Goal: Task Accomplishment & Management: Complete application form

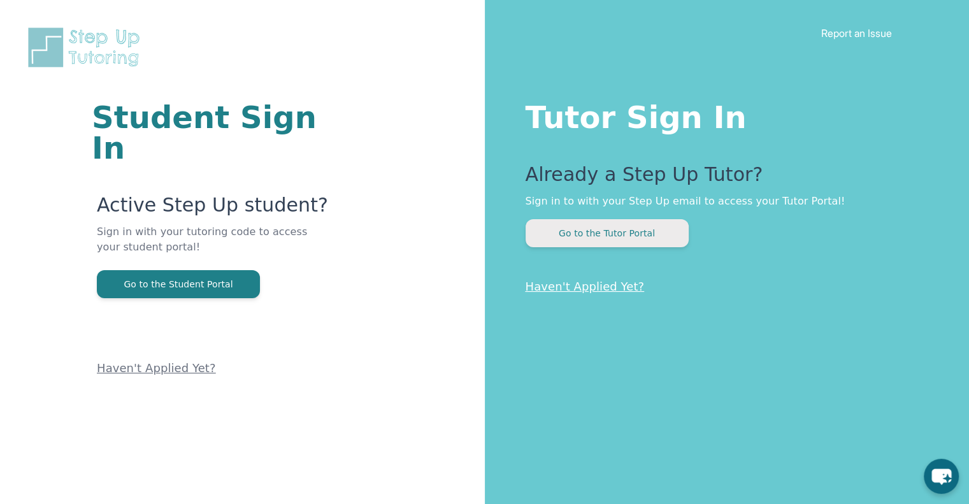
click at [637, 236] on button "Go to the Tutor Portal" at bounding box center [607, 233] width 163 height 28
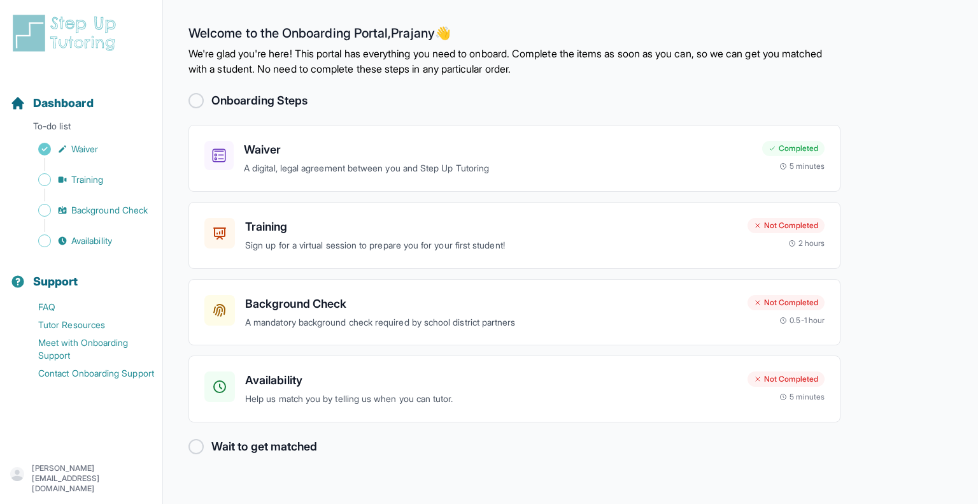
click at [89, 482] on p "[PERSON_NAME][EMAIL_ADDRESS][DOMAIN_NAME]" at bounding box center [92, 478] width 120 height 31
click at [24, 471] on icon "button" at bounding box center [17, 474] width 14 height 14
click at [24, 481] on icon "button" at bounding box center [17, 474] width 14 height 14
click at [628, 262] on div "Training Sign up for a virtual session to prepare you for your first student! N…" at bounding box center [515, 235] width 652 height 67
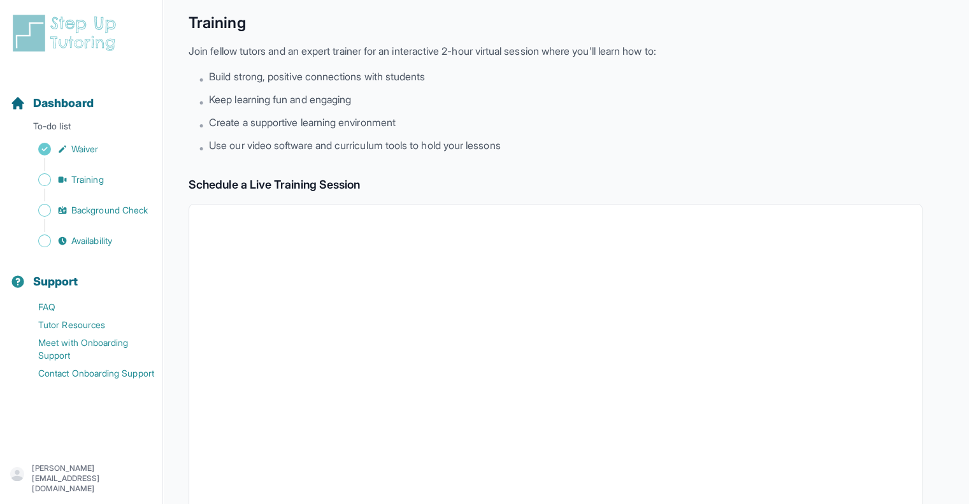
scroll to position [43, 0]
click at [99, 175] on span "Training" at bounding box center [87, 179] width 32 height 13
click at [99, 174] on span "Training" at bounding box center [87, 179] width 32 height 13
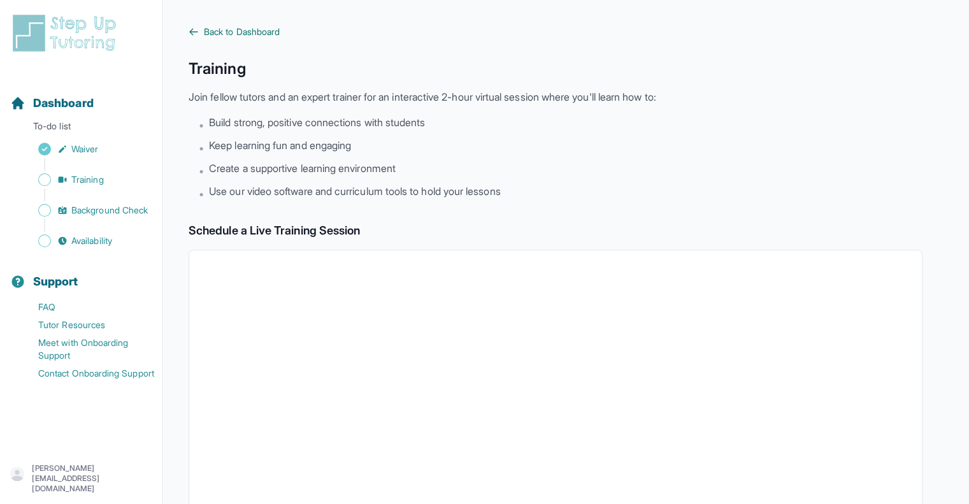
click at [218, 32] on span "Back to Dashboard" at bounding box center [242, 31] width 76 height 13
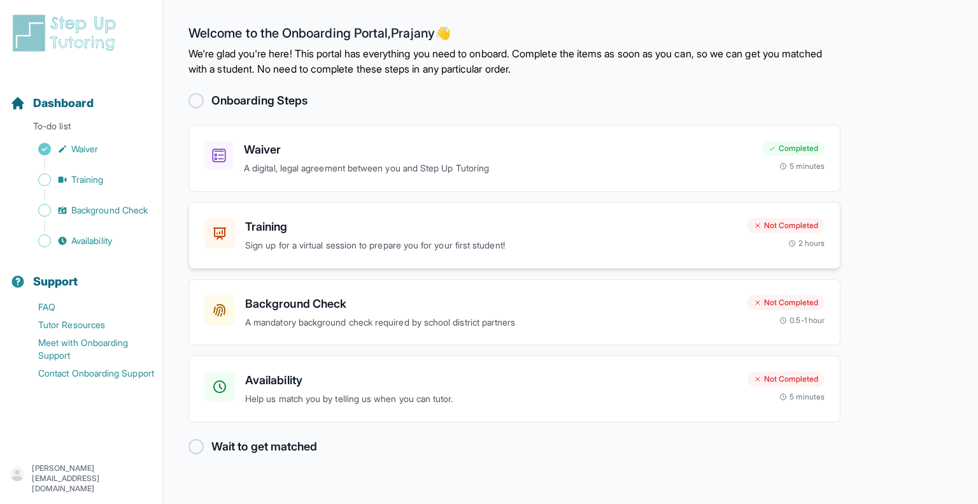
click at [773, 241] on div "Not Completed 2 hours" at bounding box center [786, 233] width 77 height 31
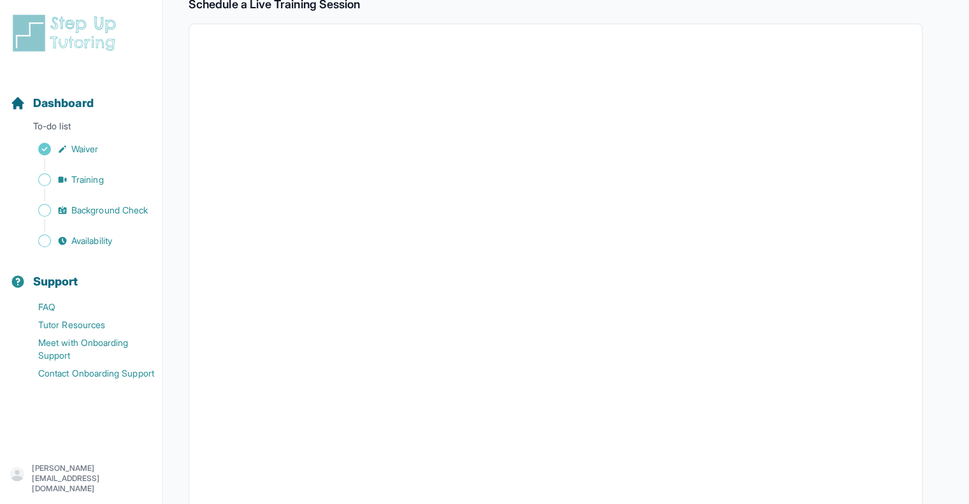
scroll to position [290, 0]
click at [120, 206] on span "Background Check" at bounding box center [109, 210] width 76 height 13
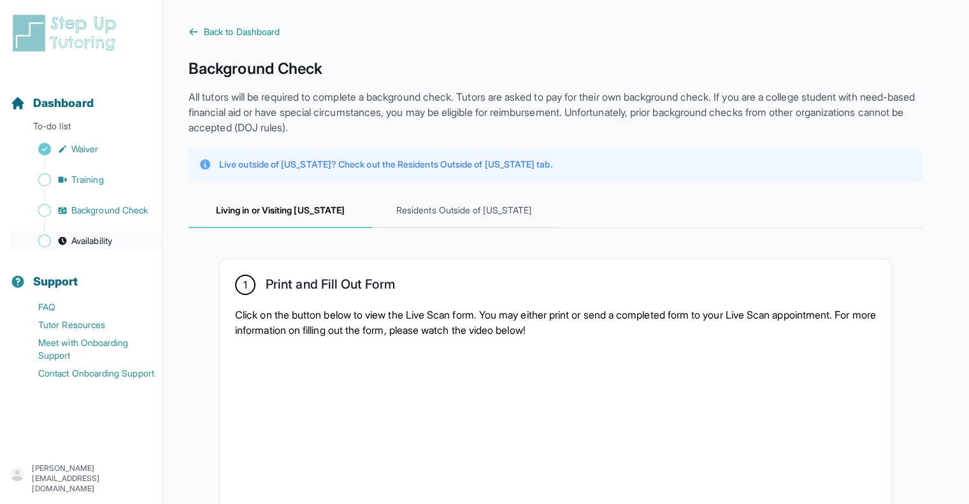
click at [111, 241] on span "Availability" at bounding box center [91, 240] width 41 height 13
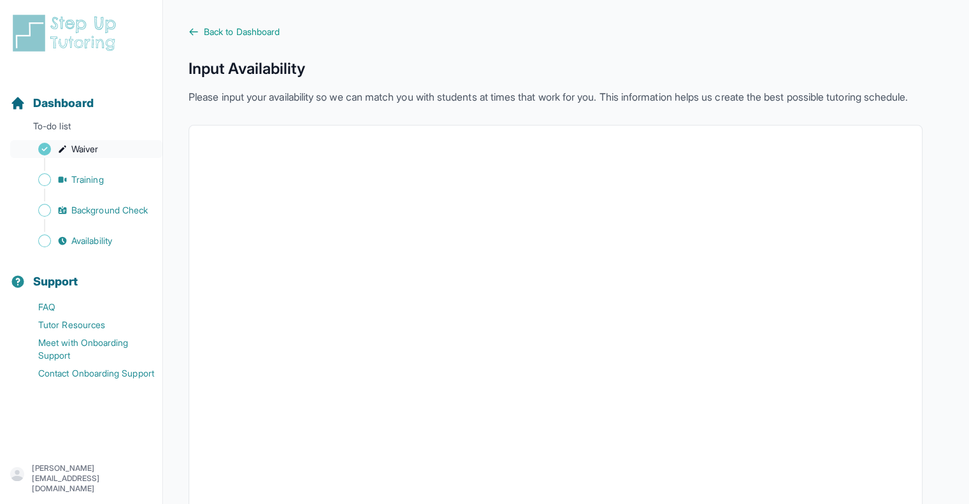
click at [77, 154] on span "Waiver" at bounding box center [84, 149] width 27 height 13
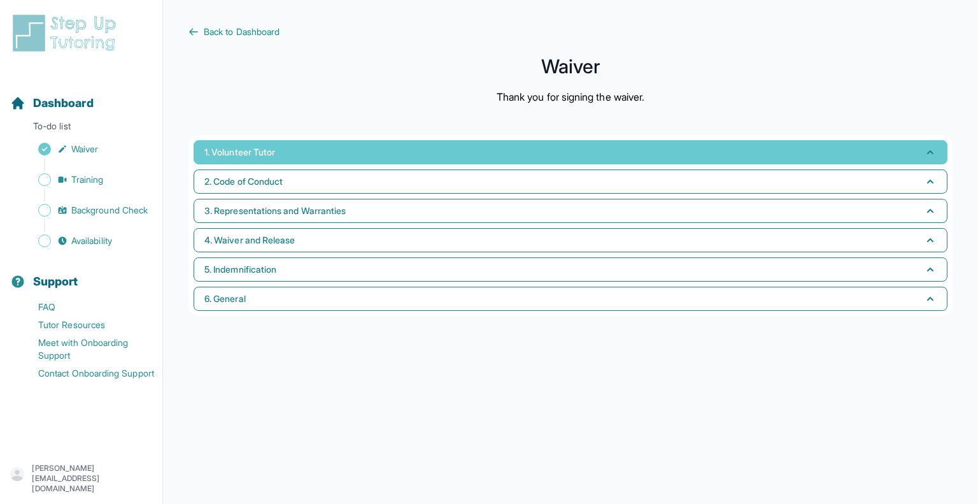
click at [384, 147] on button "1. Volunteer Tutor" at bounding box center [571, 152] width 754 height 24
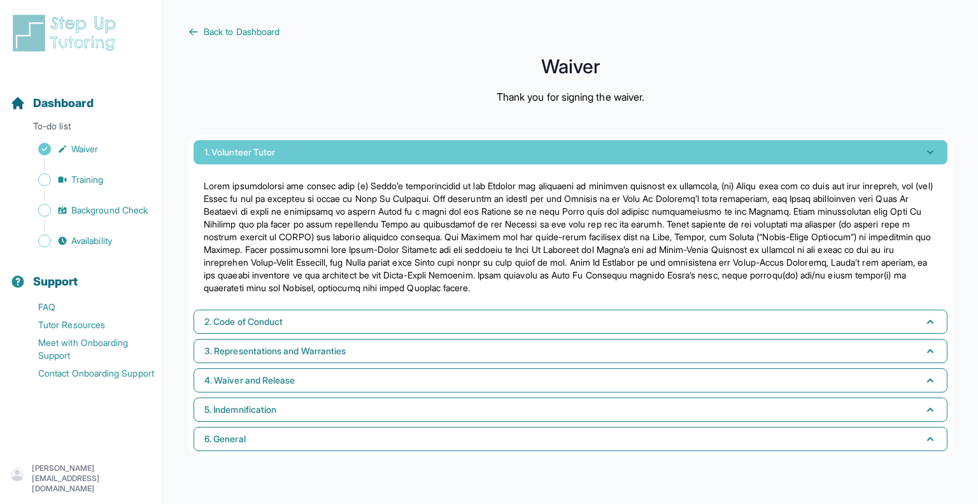
click at [369, 152] on button "1. Volunteer Tutor" at bounding box center [571, 152] width 754 height 24
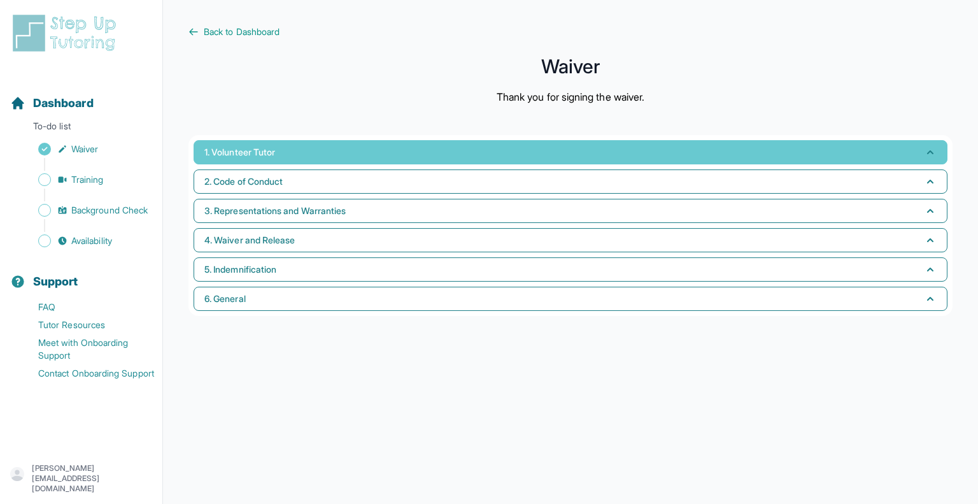
click at [339, 155] on button "1. Volunteer Tutor" at bounding box center [571, 152] width 754 height 24
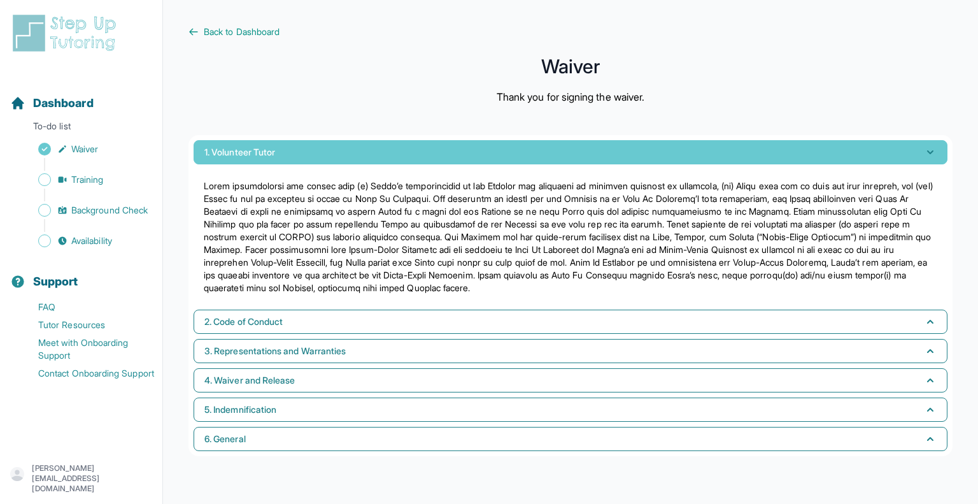
click at [339, 155] on button "1. Volunteer Tutor" at bounding box center [571, 152] width 754 height 24
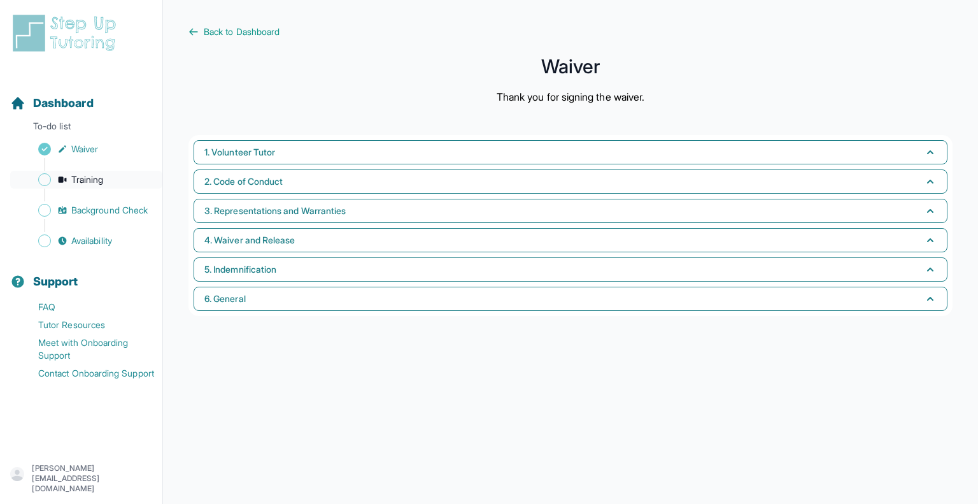
click at [89, 176] on span "Training" at bounding box center [87, 179] width 32 height 13
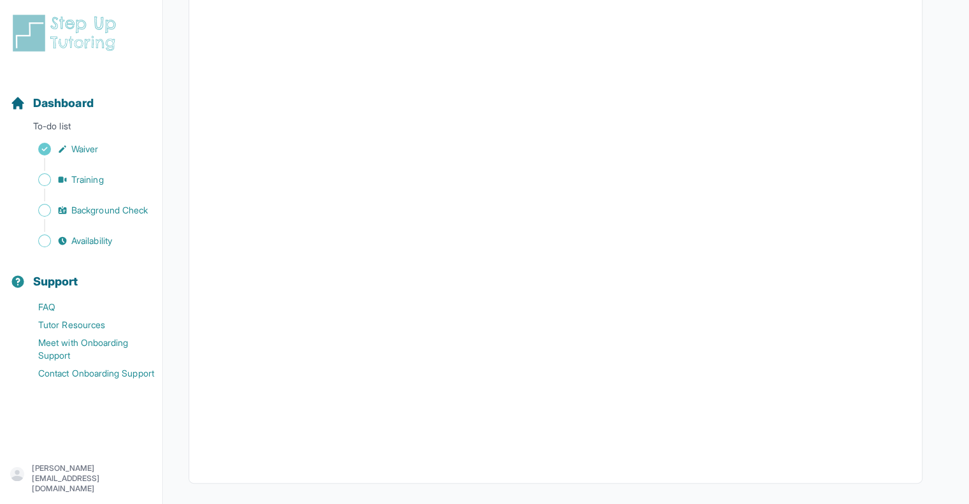
scroll to position [326, 0]
click at [92, 204] on span "Background Check" at bounding box center [109, 210] width 76 height 13
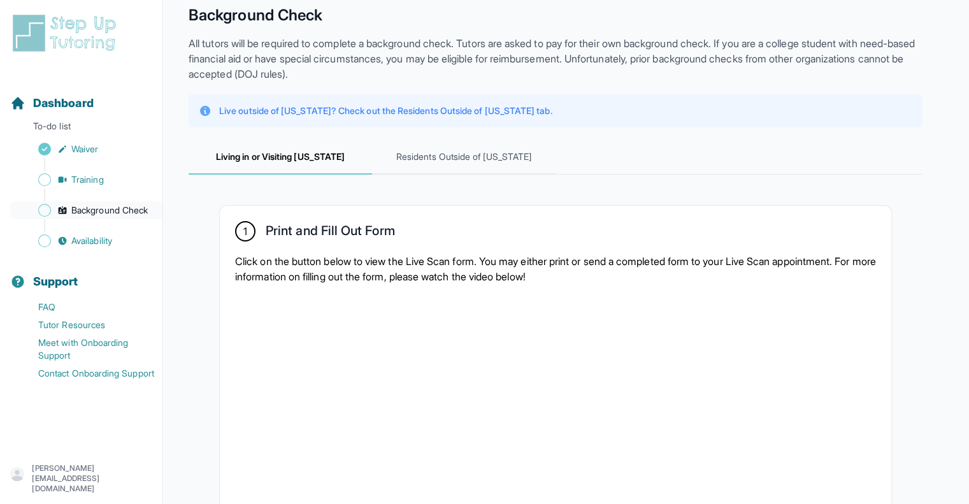
scroll to position [55, 0]
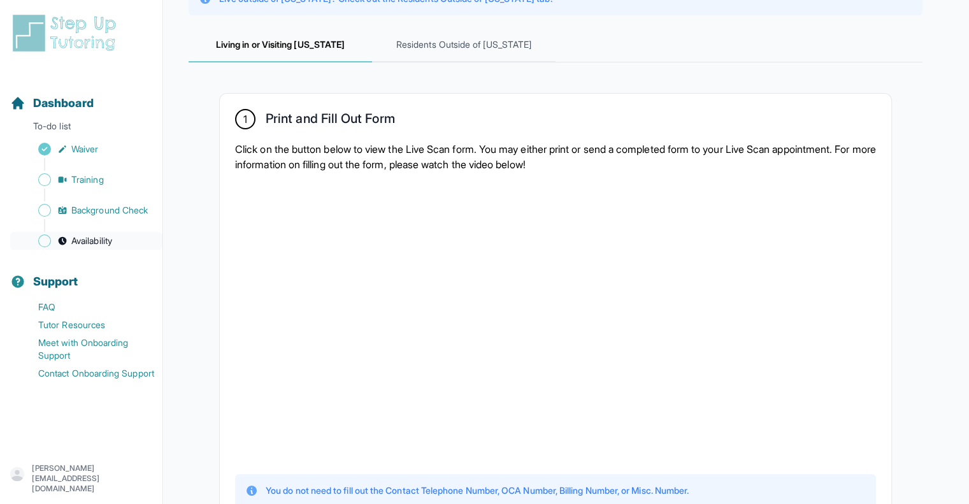
click at [65, 249] on link "Availability" at bounding box center [86, 241] width 152 height 18
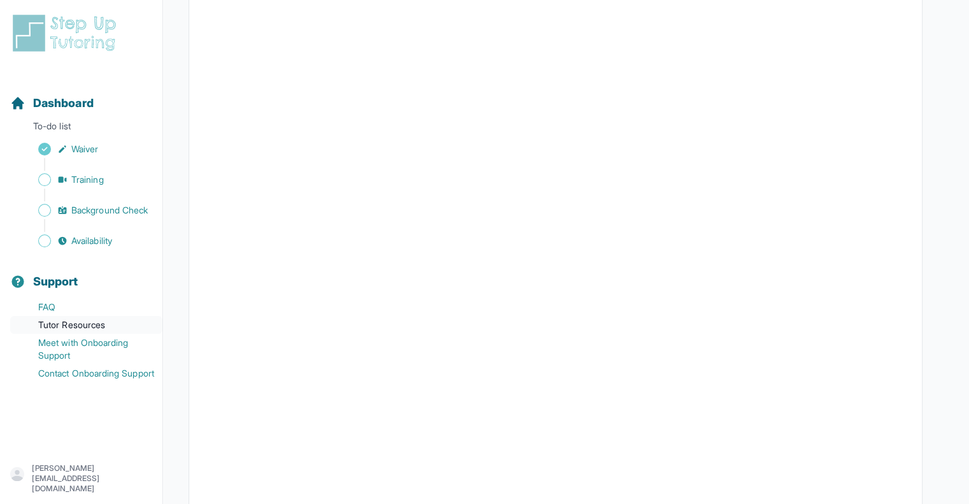
scroll to position [236, 0]
click at [24, 476] on icon "button" at bounding box center [17, 474] width 14 height 14
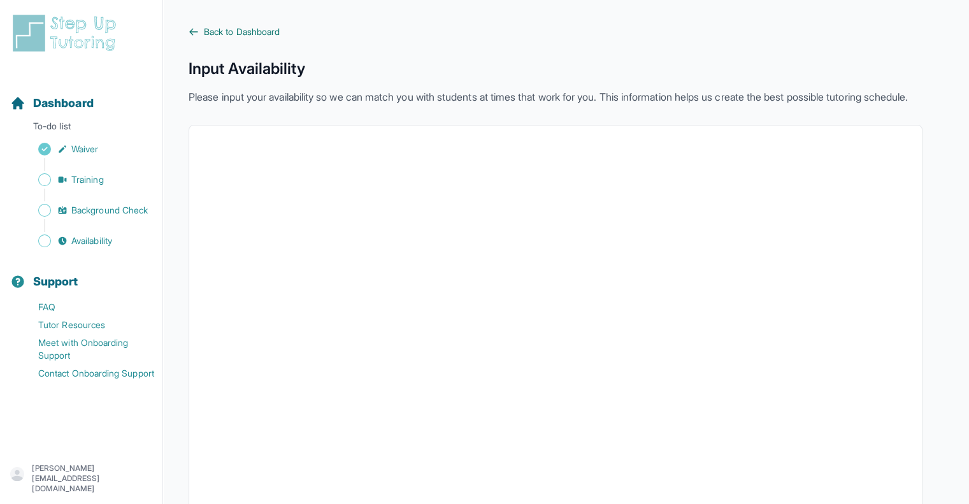
click at [238, 34] on span "Back to Dashboard" at bounding box center [242, 31] width 76 height 13
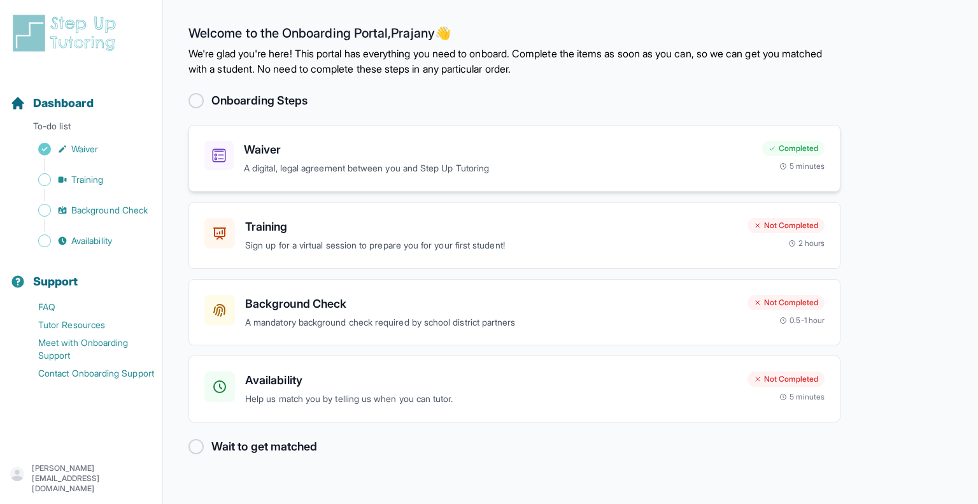
click at [303, 153] on h3 "Waiver" at bounding box center [498, 150] width 508 height 18
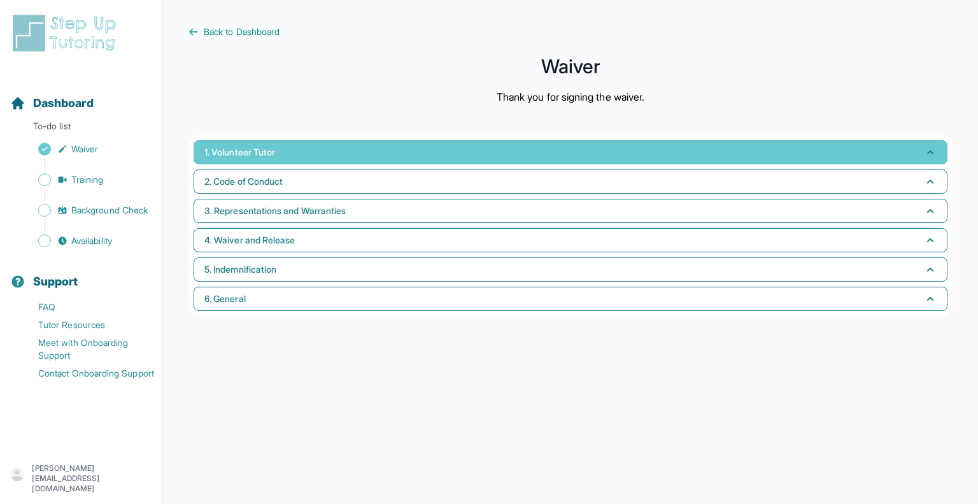
click at [320, 155] on button "1. Volunteer Tutor" at bounding box center [571, 152] width 754 height 24
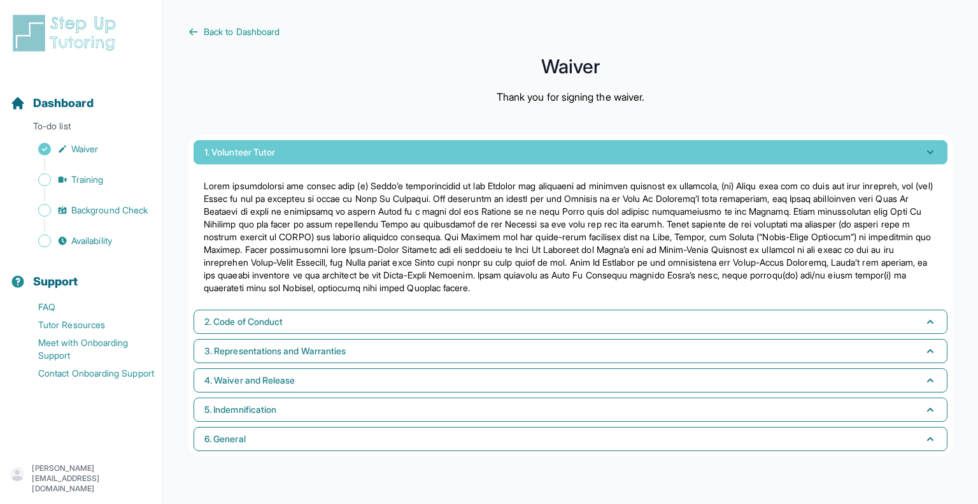
click at [320, 155] on button "1. Volunteer Tutor" at bounding box center [571, 152] width 754 height 24
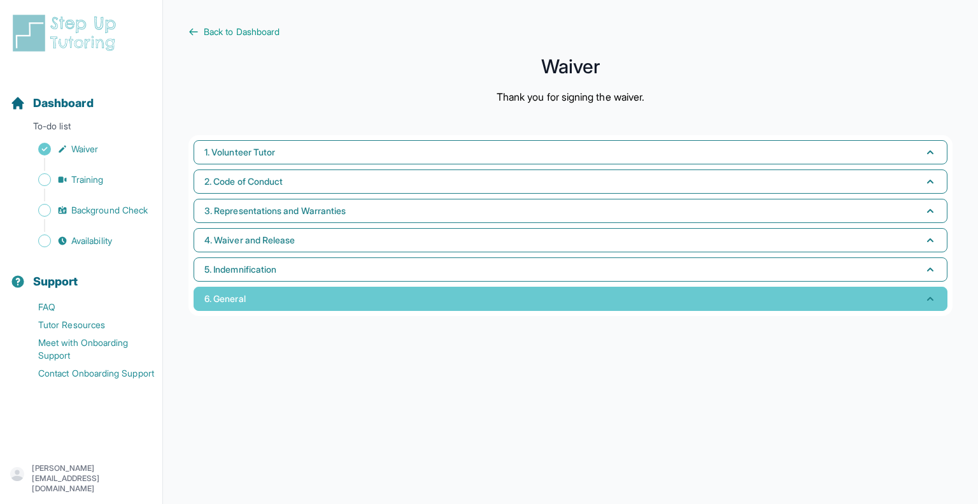
click at [288, 301] on button "6. General" at bounding box center [571, 299] width 754 height 24
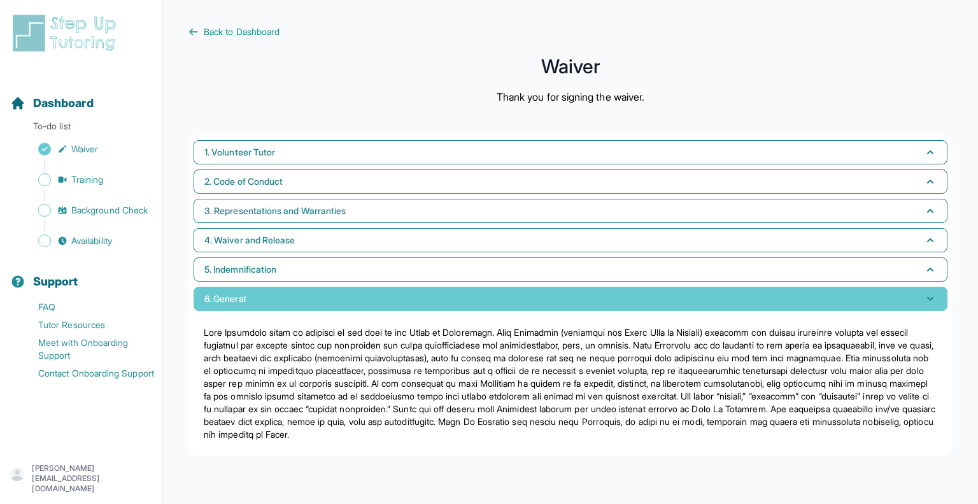
click at [288, 301] on button "6. General" at bounding box center [571, 299] width 754 height 24
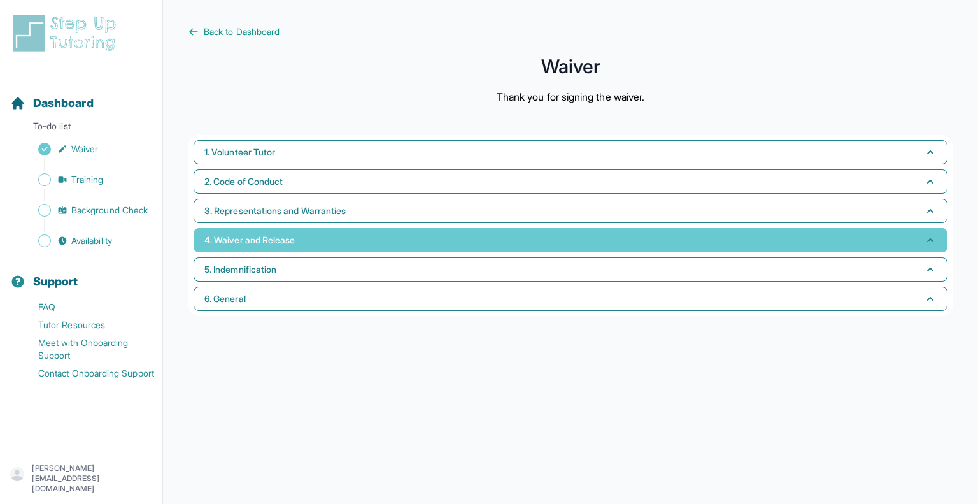
click at [304, 244] on button "4. Waiver and Release" at bounding box center [571, 240] width 754 height 24
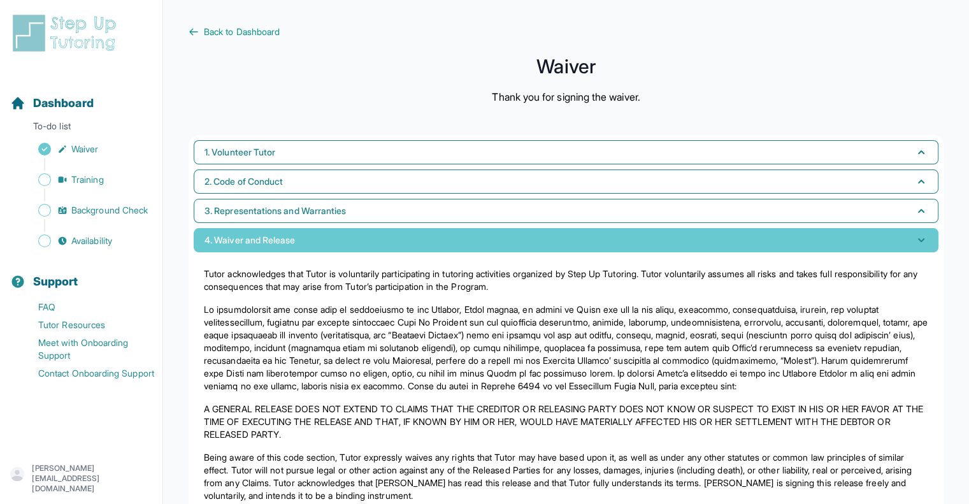
click at [304, 244] on button "4. Waiver and Release" at bounding box center [566, 240] width 745 height 24
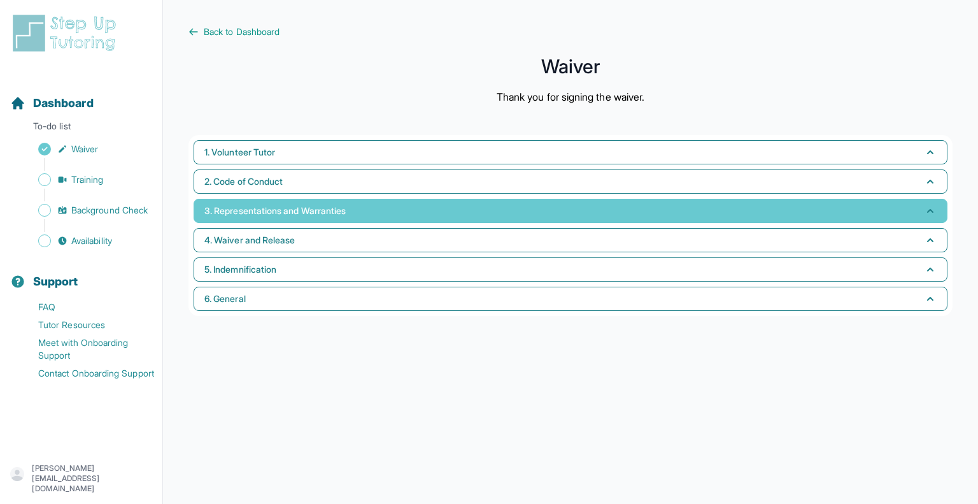
click at [337, 211] on span "3. Representations and Warranties" at bounding box center [274, 210] width 141 height 13
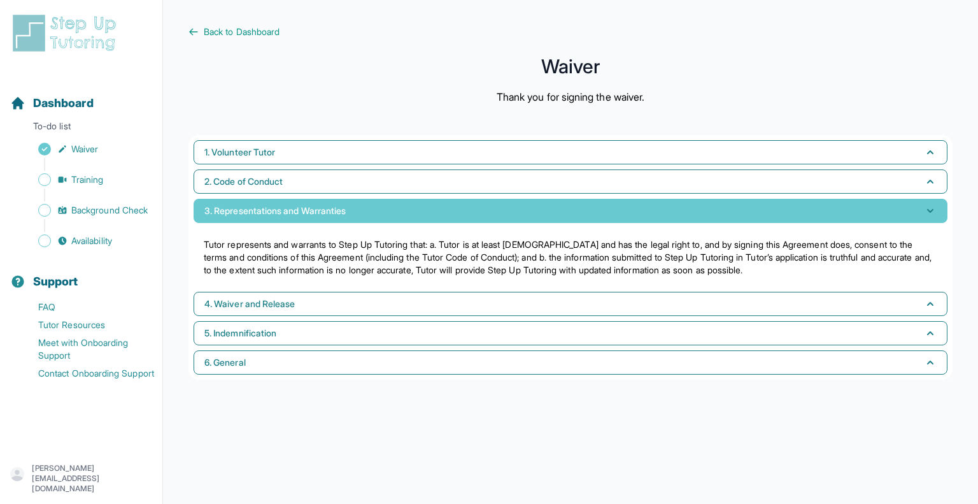
click at [337, 211] on span "3. Representations and Warranties" at bounding box center [274, 210] width 141 height 13
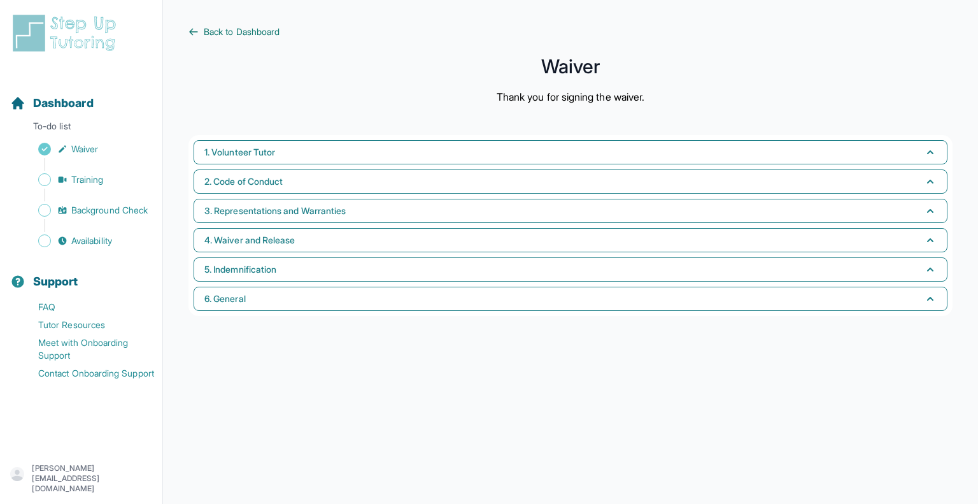
click at [234, 30] on span "Back to Dashboard" at bounding box center [242, 31] width 76 height 13
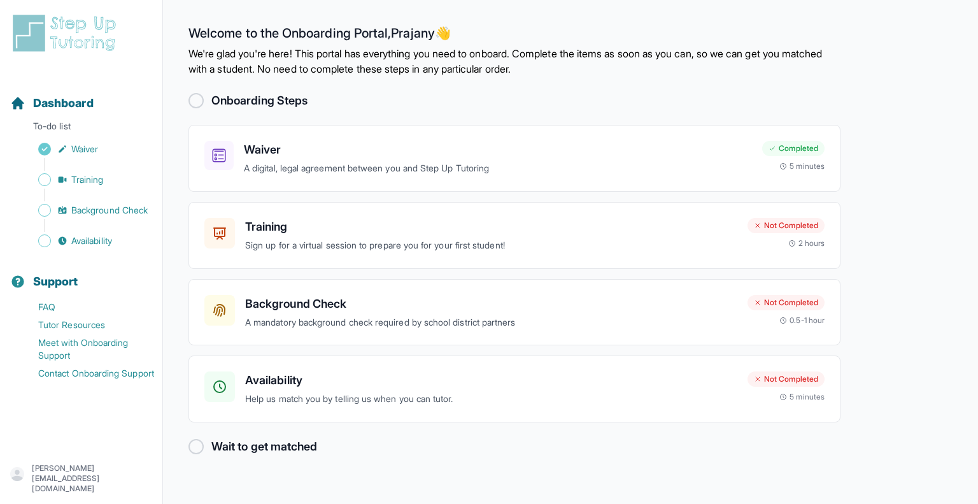
click at [197, 448] on div at bounding box center [196, 446] width 15 height 15
click at [387, 255] on div "Training Sign up for a virtual session to prepare you for your first student! N…" at bounding box center [515, 235] width 652 height 67
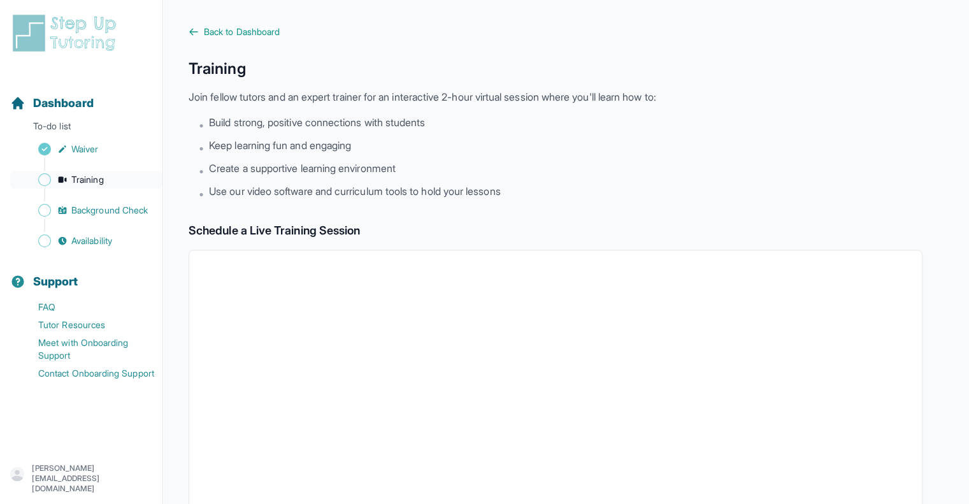
click at [93, 184] on span "Training" at bounding box center [87, 179] width 32 height 13
click at [236, 32] on span "Back to Dashboard" at bounding box center [242, 31] width 76 height 13
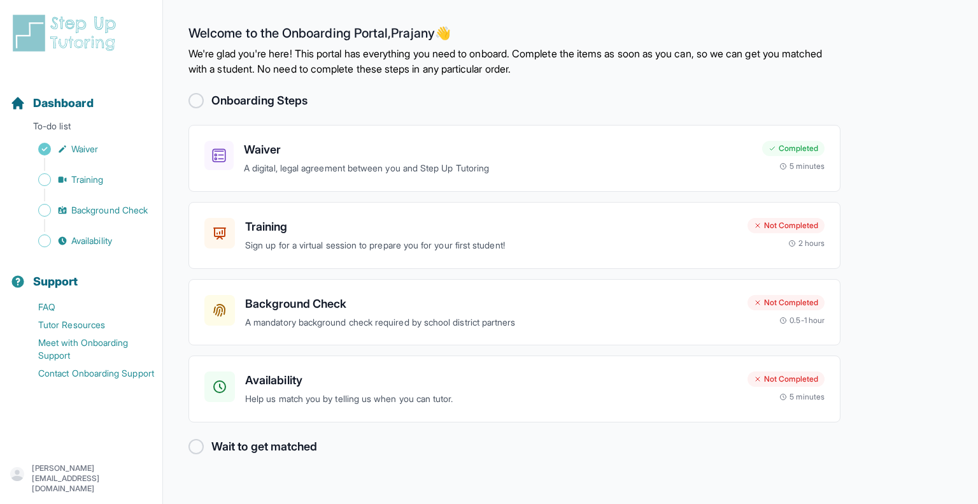
click at [236, 32] on h2 "Welcome to the Onboarding Portal, Prajany 👋" at bounding box center [515, 35] width 652 height 20
